Goal: Find specific page/section: Find specific page/section

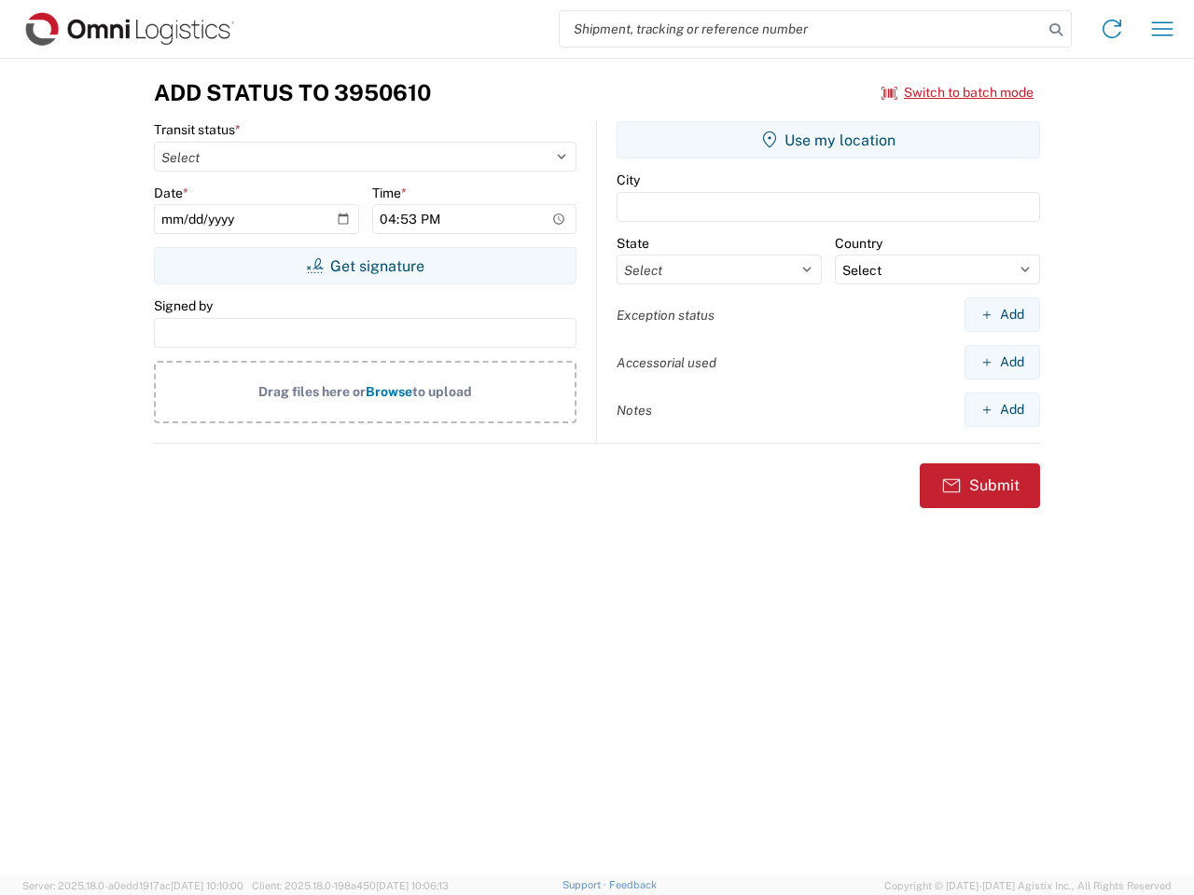
click at [801, 29] on input "search" at bounding box center [801, 28] width 483 height 35
click at [1056, 30] on icon at bounding box center [1056, 30] width 26 height 26
click at [1112, 29] on icon at bounding box center [1112, 29] width 30 height 30
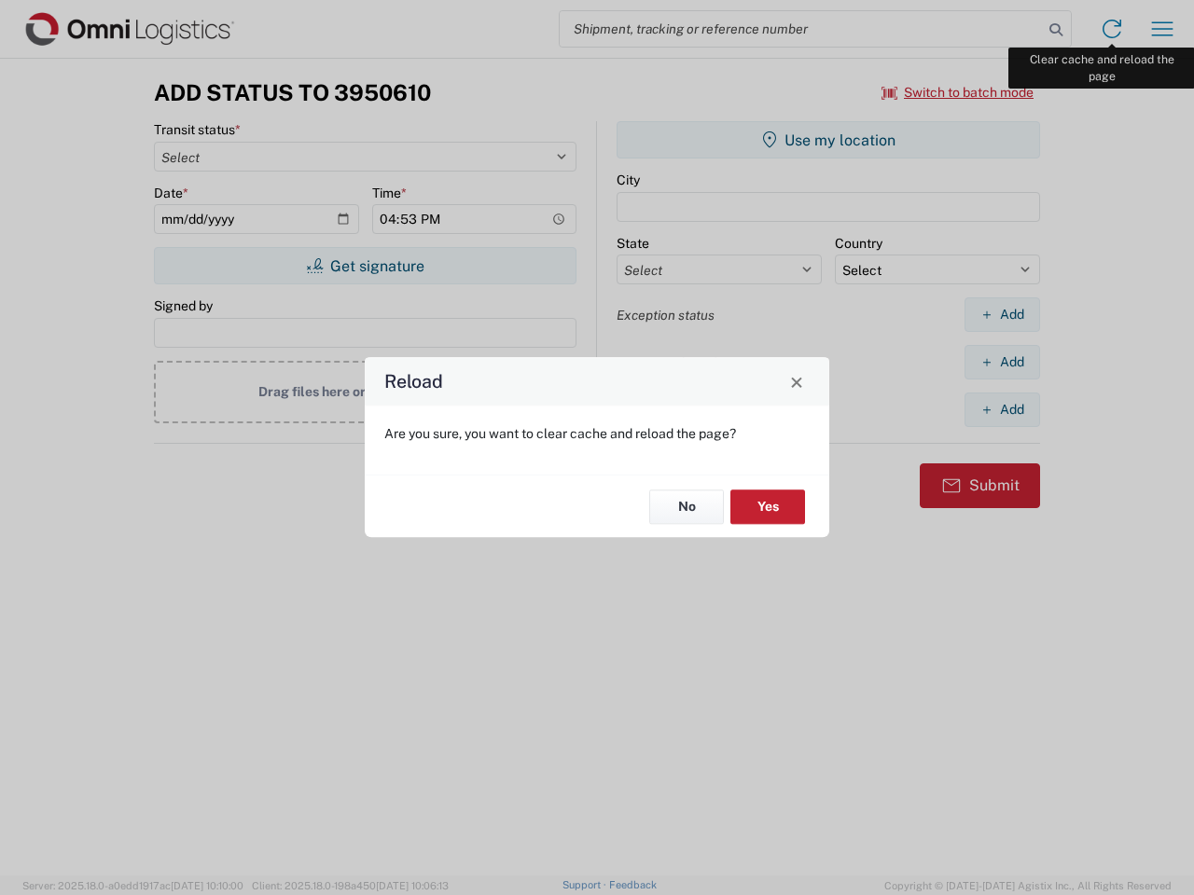
click at [1162, 29] on div "Reload Are you sure, you want to clear cache and reload the page? No Yes" at bounding box center [597, 447] width 1194 height 895
click at [958, 92] on div "Reload Are you sure, you want to clear cache and reload the page? No Yes" at bounding box center [597, 447] width 1194 height 895
click at [365, 266] on div "Reload Are you sure, you want to clear cache and reload the page? No Yes" at bounding box center [597, 447] width 1194 height 895
click at [828, 140] on div "Reload Are you sure, you want to clear cache and reload the page? No Yes" at bounding box center [597, 447] width 1194 height 895
click at [1002, 314] on div "Reload Are you sure, you want to clear cache and reload the page? No Yes" at bounding box center [597, 447] width 1194 height 895
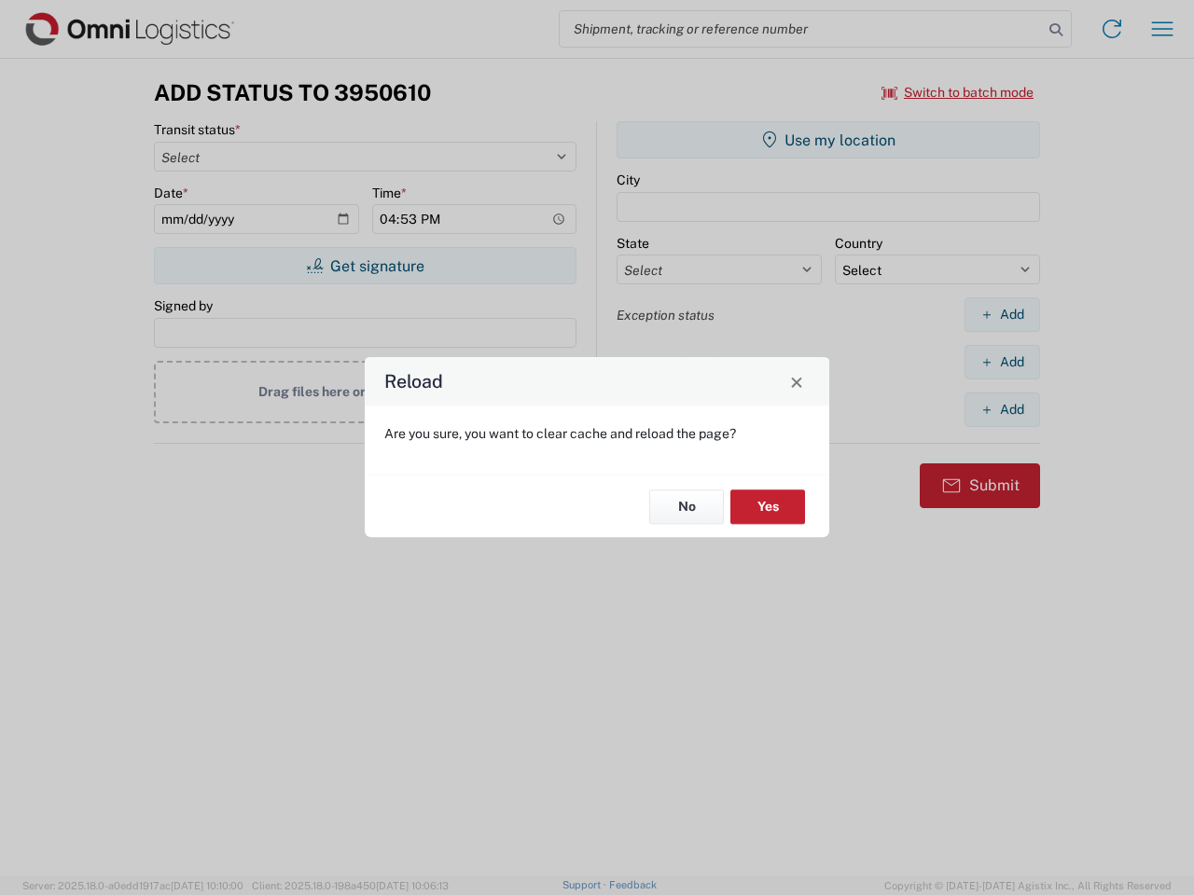
click at [1002, 362] on div "Reload Are you sure, you want to clear cache and reload the page? No Yes" at bounding box center [597, 447] width 1194 height 895
click at [1002, 409] on div "Reload Are you sure, you want to clear cache and reload the page? No Yes" at bounding box center [597, 447] width 1194 height 895
